Goal: Transaction & Acquisition: Book appointment/travel/reservation

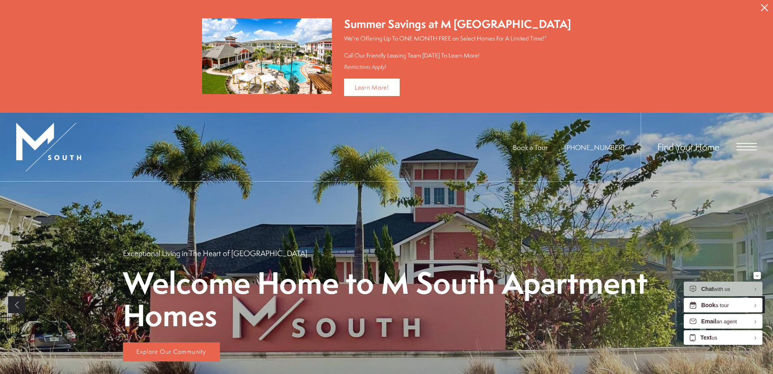
click at [764, 5] on icon "Close Alert" at bounding box center [764, 7] width 7 height 7
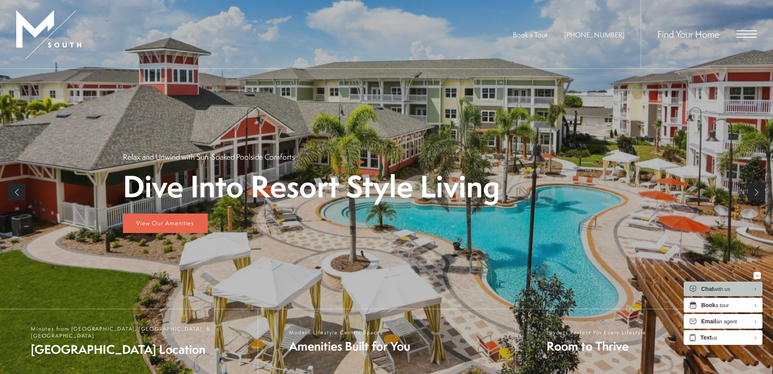
click at [737, 28] on div "Find Your Home" at bounding box center [698, 34] width 116 height 69
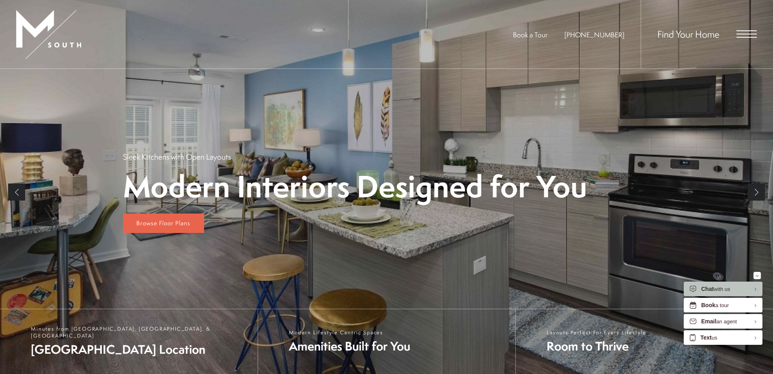
click at [739, 36] on span "Open Menu" at bounding box center [746, 33] width 20 height 7
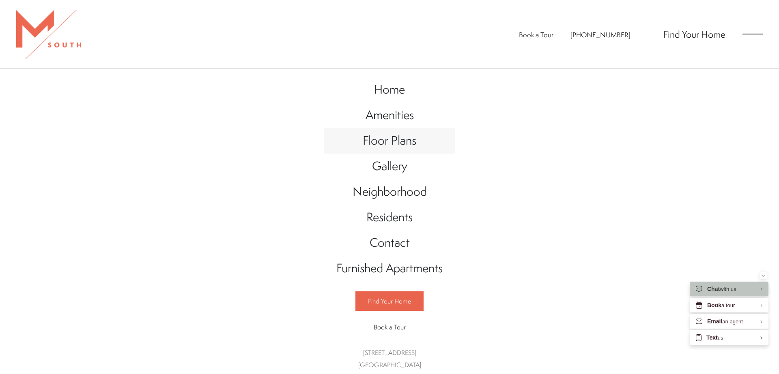
click at [404, 138] on span "Floor Plans" at bounding box center [390, 140] width 54 height 17
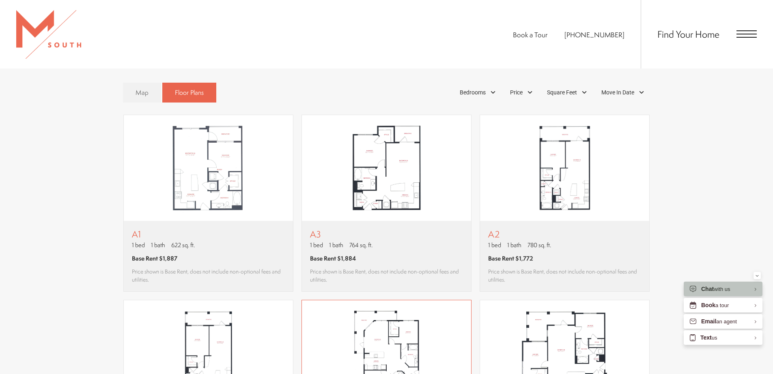
scroll to position [687, 0]
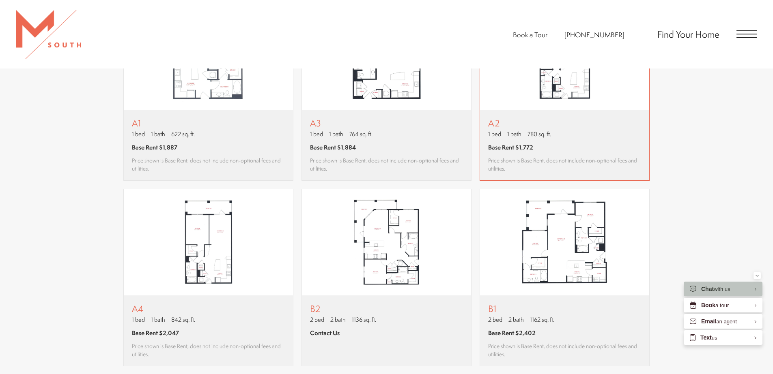
click at [533, 133] on span "780 sq. ft." at bounding box center [539, 134] width 24 height 9
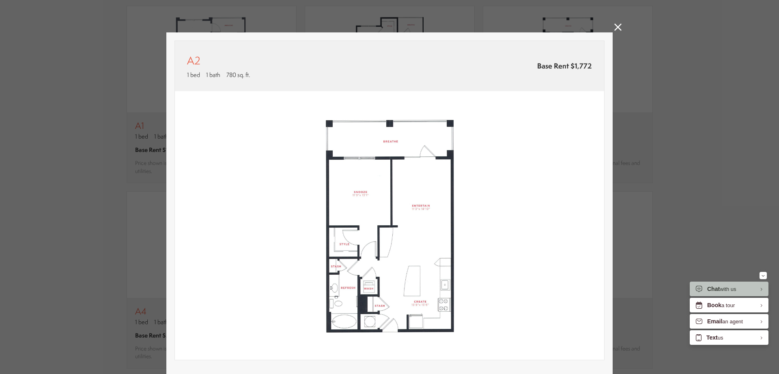
scroll to position [108, 0]
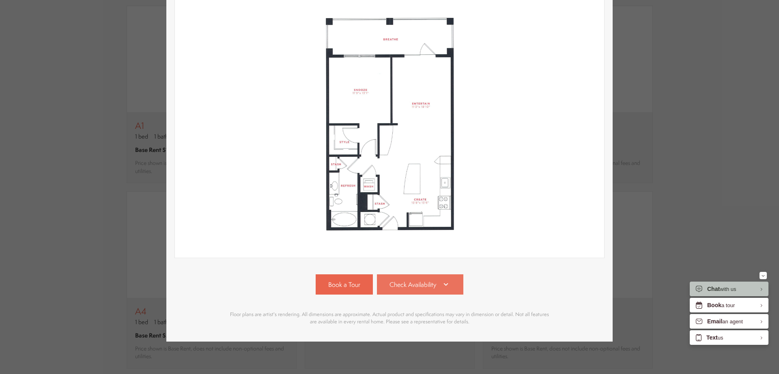
click at [417, 280] on span "Check Availability" at bounding box center [412, 284] width 47 height 9
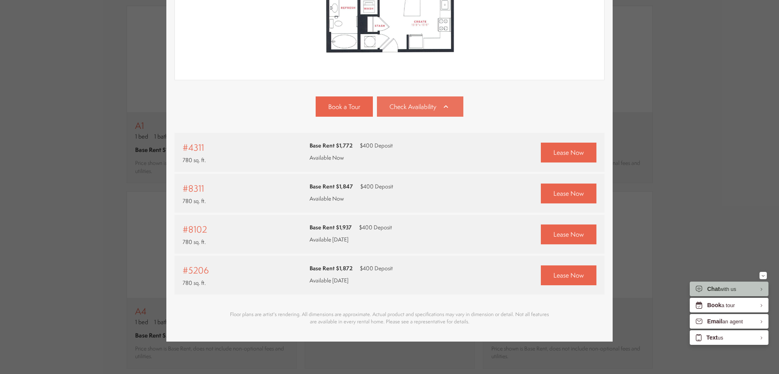
scroll to position [286, 0]
click at [564, 189] on span "Lease Now" at bounding box center [568, 193] width 30 height 9
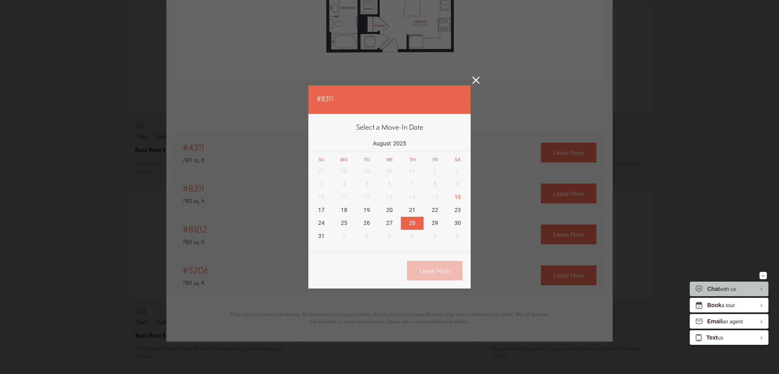
click at [314, 239] on div "31" at bounding box center [321, 236] width 23 height 13
click at [340, 257] on div "Back Lease Now" at bounding box center [389, 271] width 162 height 36
click at [434, 236] on div "27 28 29 30 31 1 2 3 4 5 6 7 8 9 10 11 12 13 14 15 16 17 18 19 20 21 22 23 24 2…" at bounding box center [389, 204] width 159 height 78
click at [423, 230] on div "27 28 29 30 31 1 2 3 4 5 6 7 8 9 10 11 12 13 14 15 16 17 18 19 20 21 22 23 24 2…" at bounding box center [389, 204] width 159 height 78
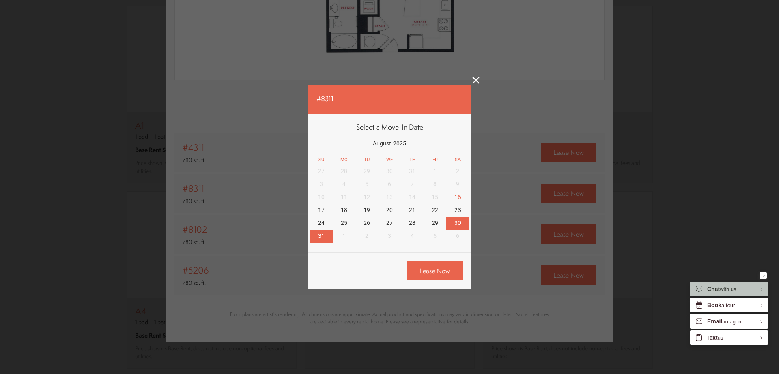
click at [456, 221] on div "30" at bounding box center [457, 223] width 23 height 13
click at [447, 266] on link "Lease Now" at bounding box center [435, 271] width 56 height 20
click at [659, 26] on div "#8311 Select a Move-In Date [DATE] Su Mo Tu We Th Fr Sa 27 28 29 30 31 1 2 3 4 …" at bounding box center [389, 187] width 779 height 374
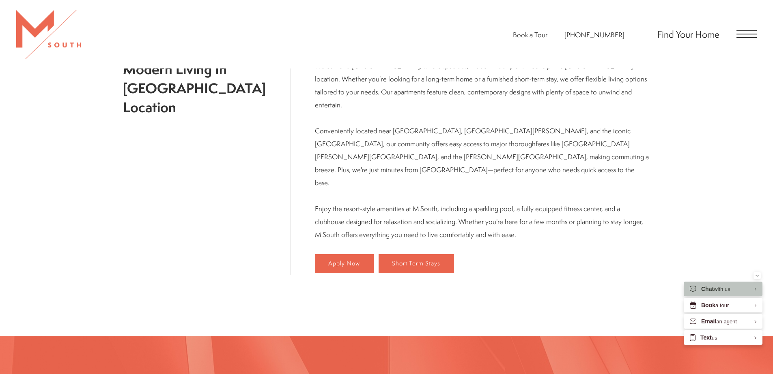
scroll to position [568, 0]
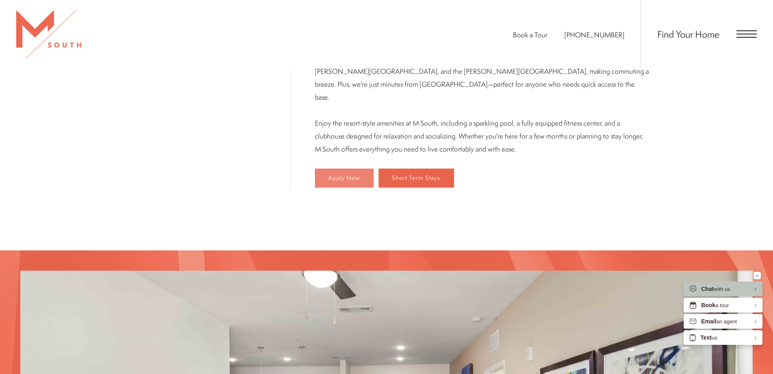
click at [328, 175] on span "Apply Now" at bounding box center [344, 178] width 32 height 7
